Goal: Information Seeking & Learning: Learn about a topic

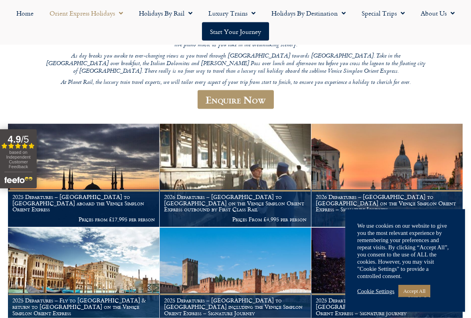
scroll to position [167, 0]
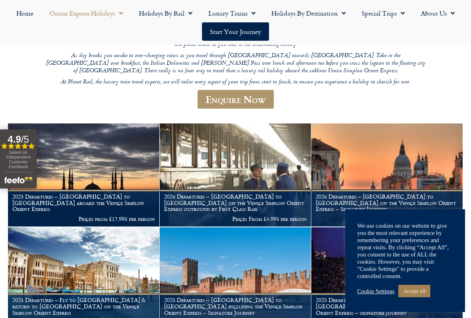
click at [426, 261] on link "Accept All" at bounding box center [415, 291] width 32 height 12
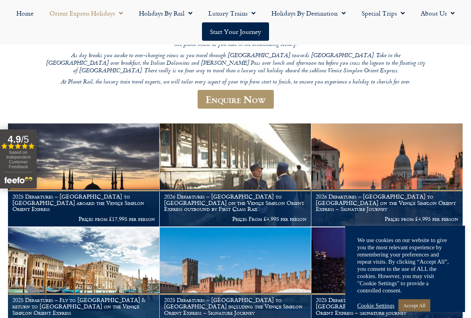
click at [421, 261] on figcaption "2025 Departures – Verona to London including the Venice Simplon Orient Express …" at bounding box center [387, 311] width 151 height 37
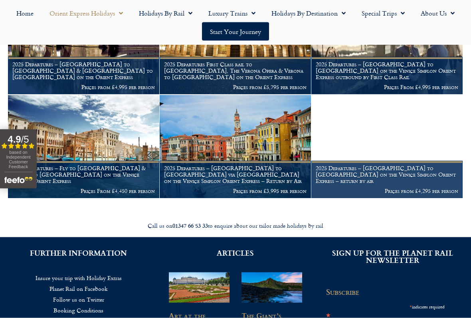
scroll to position [922, 0]
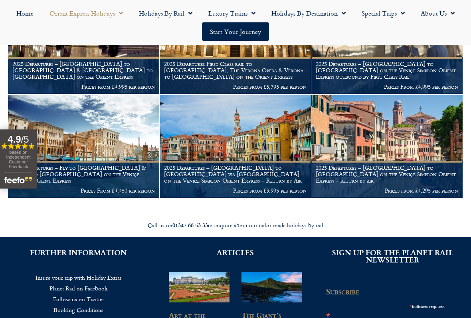
click at [251, 187] on p "Prices from £3,995 per person" at bounding box center [235, 190] width 143 height 6
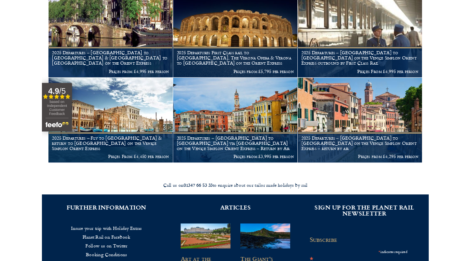
scroll to position [944, 0]
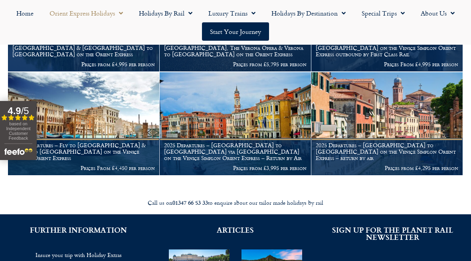
click at [248, 165] on p "Prices from £3,995 per person" at bounding box center [235, 168] width 143 height 6
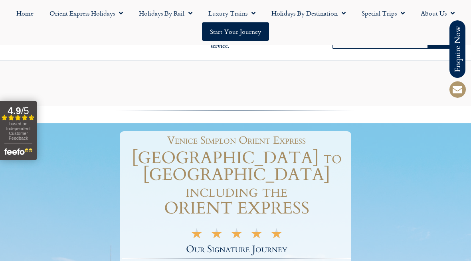
scroll to position [1, 0]
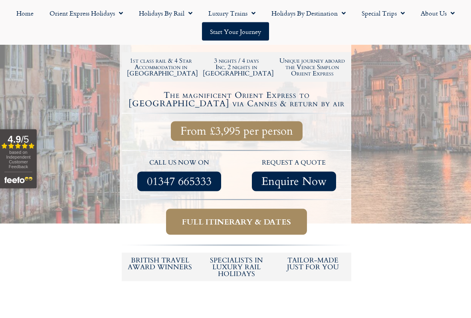
scroll to position [254, 0]
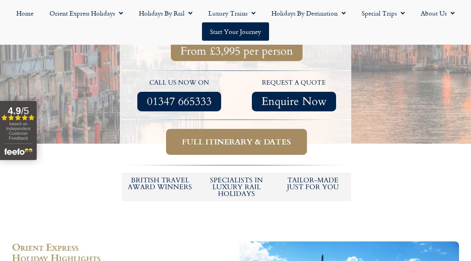
click at [240, 137] on span "Full itinerary & dates" at bounding box center [236, 142] width 109 height 10
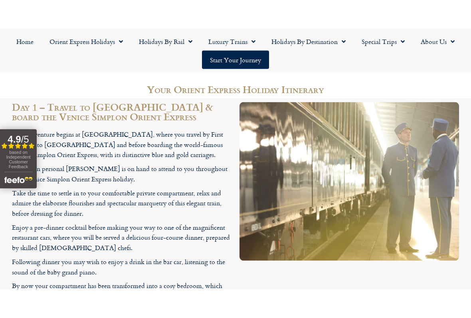
scroll to position [1246, 0]
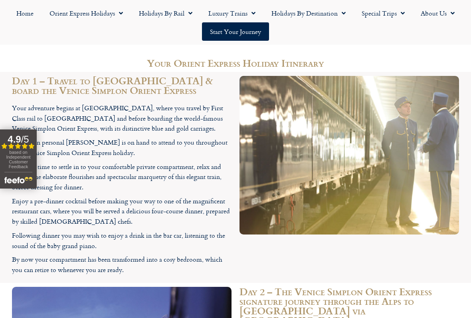
click at [7, 149] on icon "Open slideout reviews widget" at bounding box center [4, 146] width 6 height 6
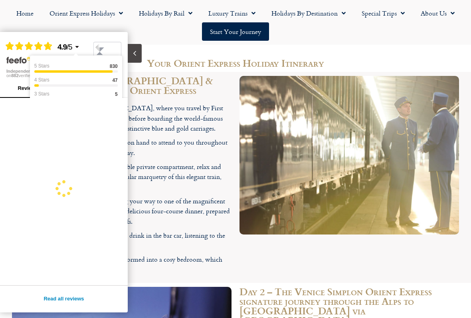
click at [80, 48] on icon at bounding box center [77, 47] width 6 height 6
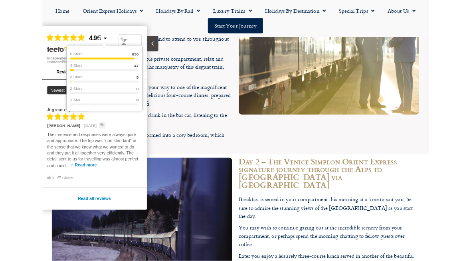
scroll to position [1338, 0]
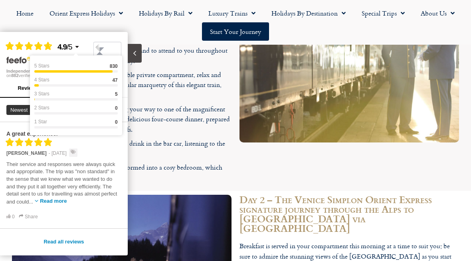
click at [8, 48] on icon at bounding box center [9, 46] width 5 height 5
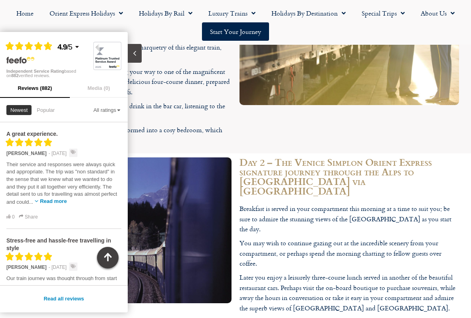
scroll to position [0, 0]
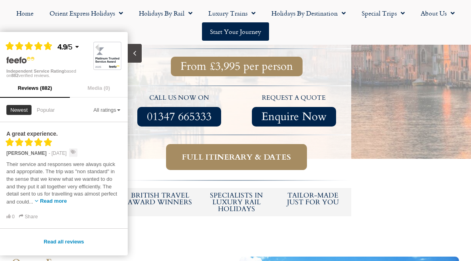
scroll to position [316, 0]
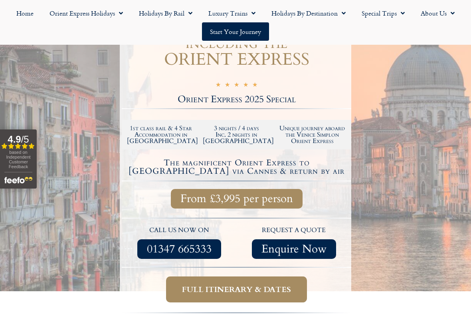
click at [238, 261] on span "Full itinerary & dates" at bounding box center [236, 289] width 109 height 10
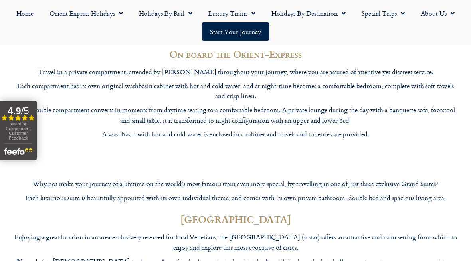
scroll to position [2219, 0]
